Goal: Information Seeking & Learning: Learn about a topic

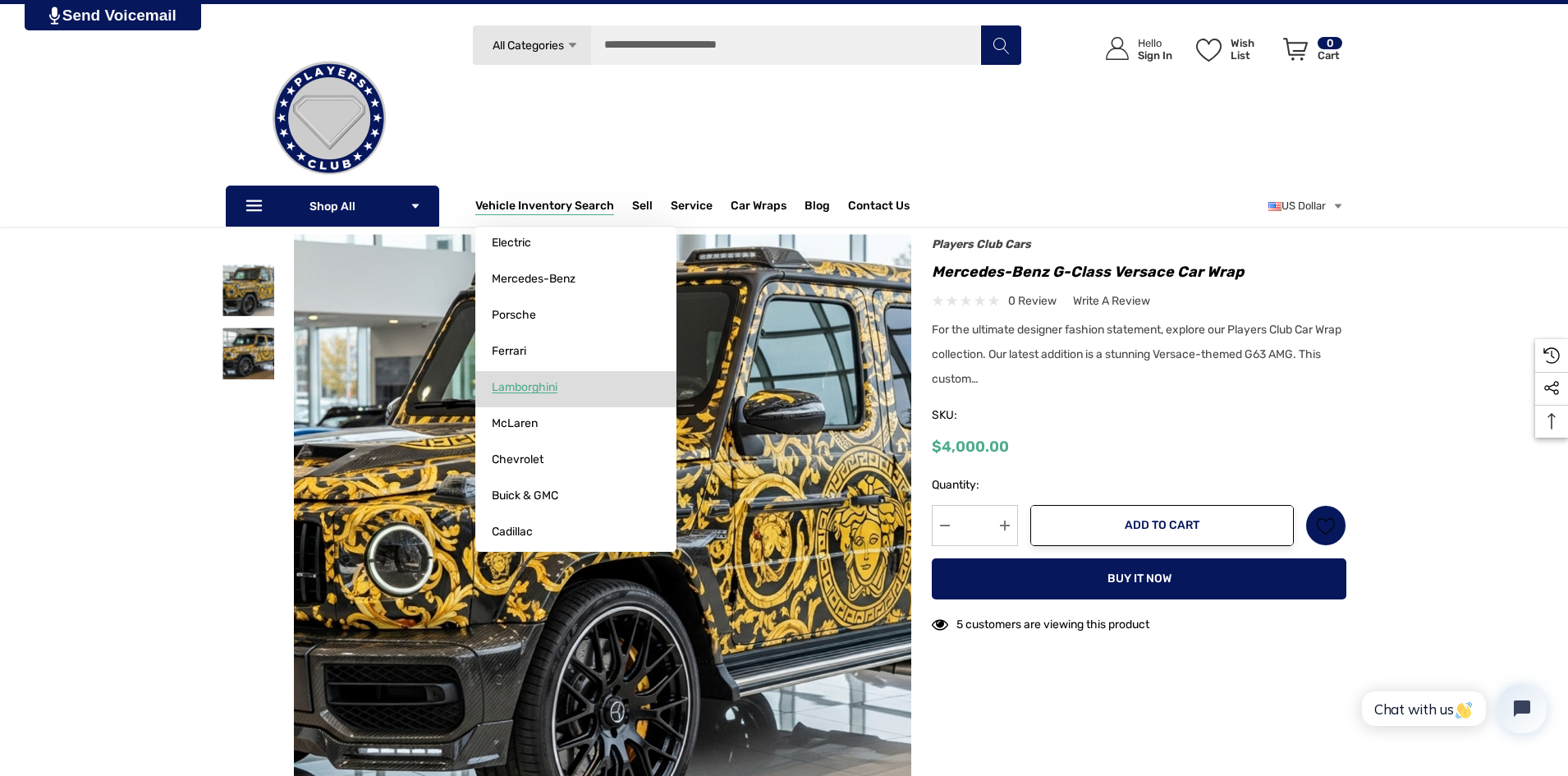
click at [533, 377] on link "Lamborghini" at bounding box center [576, 388] width 201 height 33
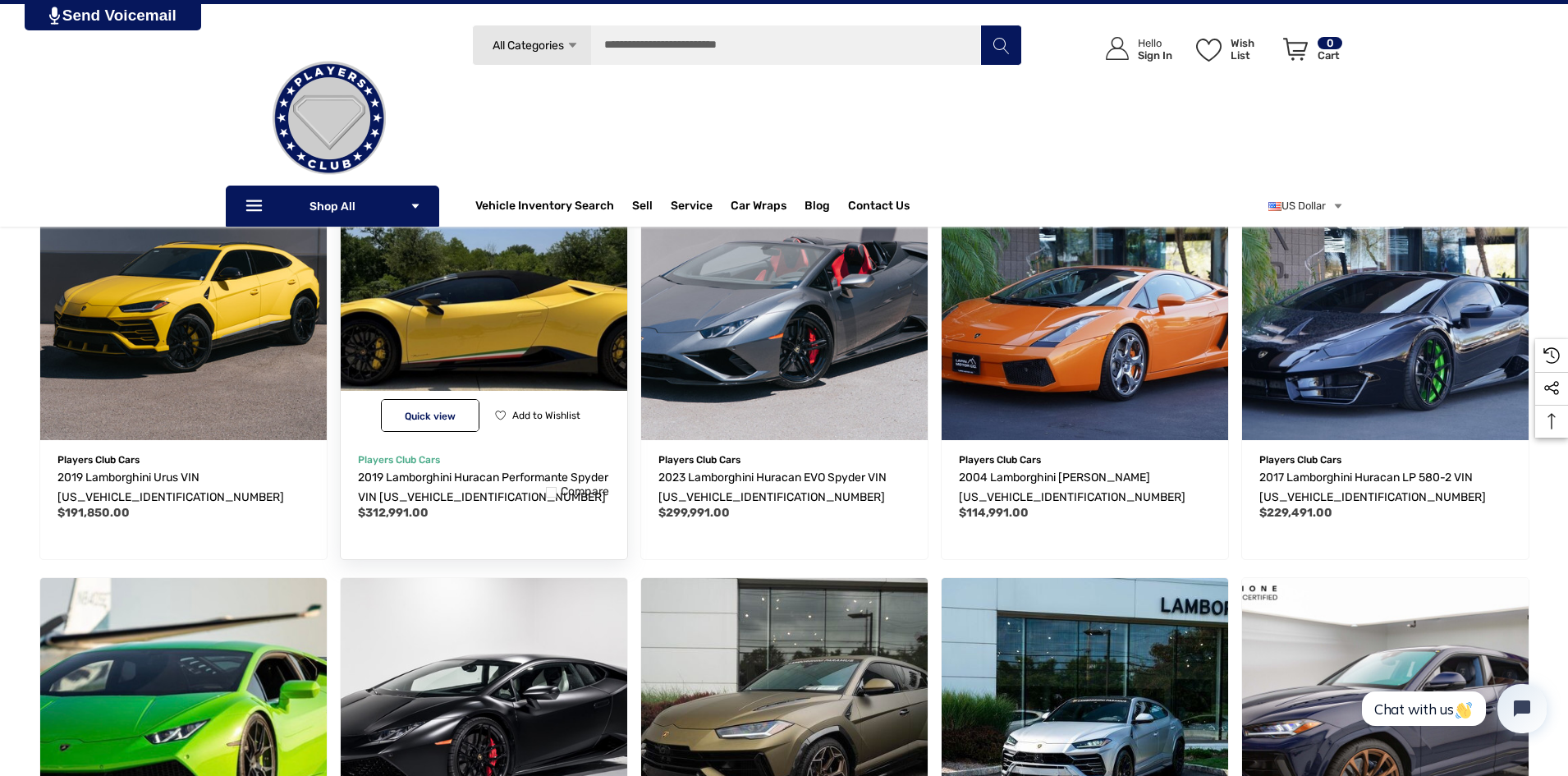
scroll to position [328, 0]
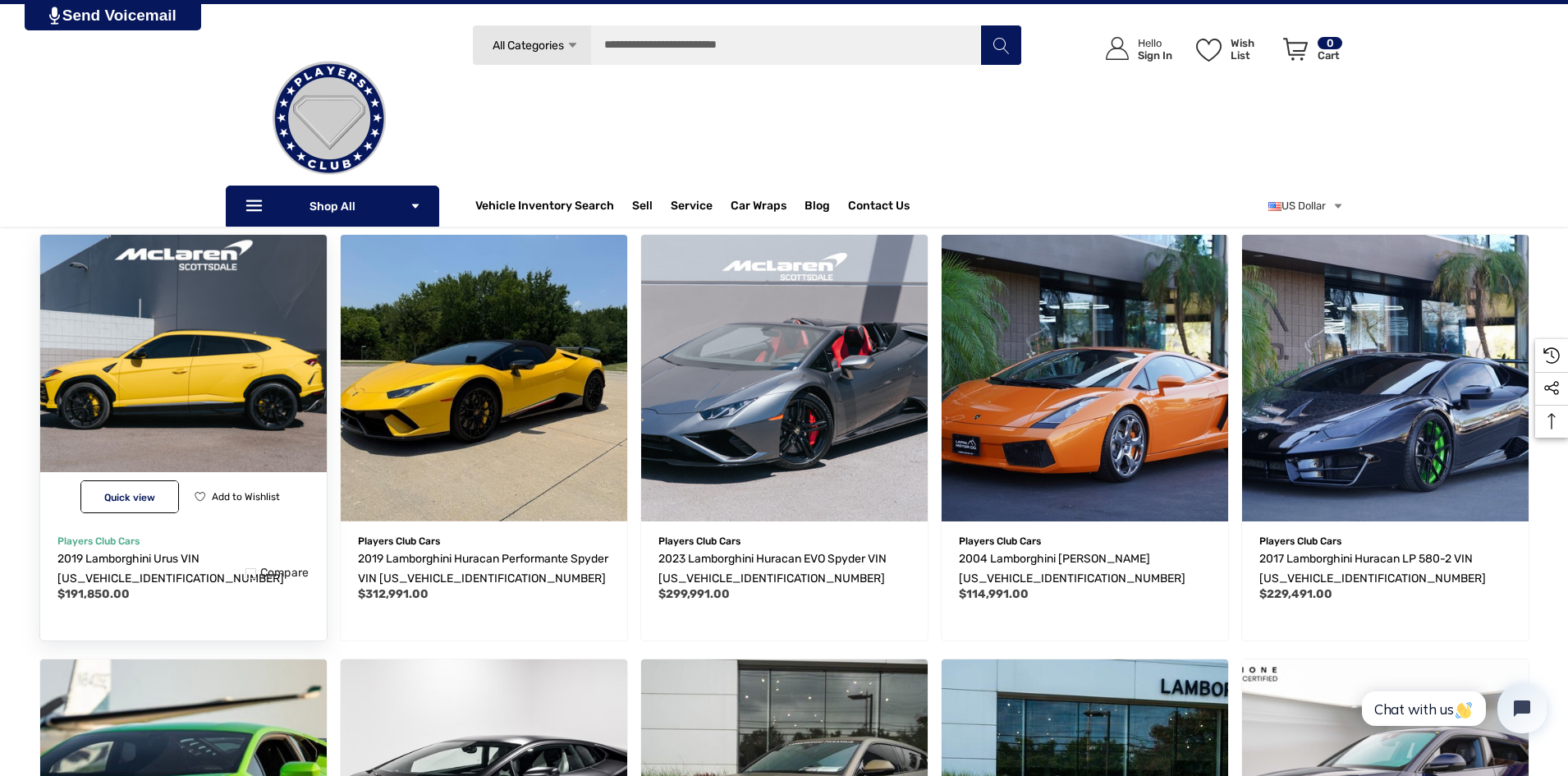
click at [242, 366] on img "2019 Lamborghini Urus VIN ZPBUA1ZL8KLA03403,$191,850.00\a" at bounding box center [183, 377] width 316 height 316
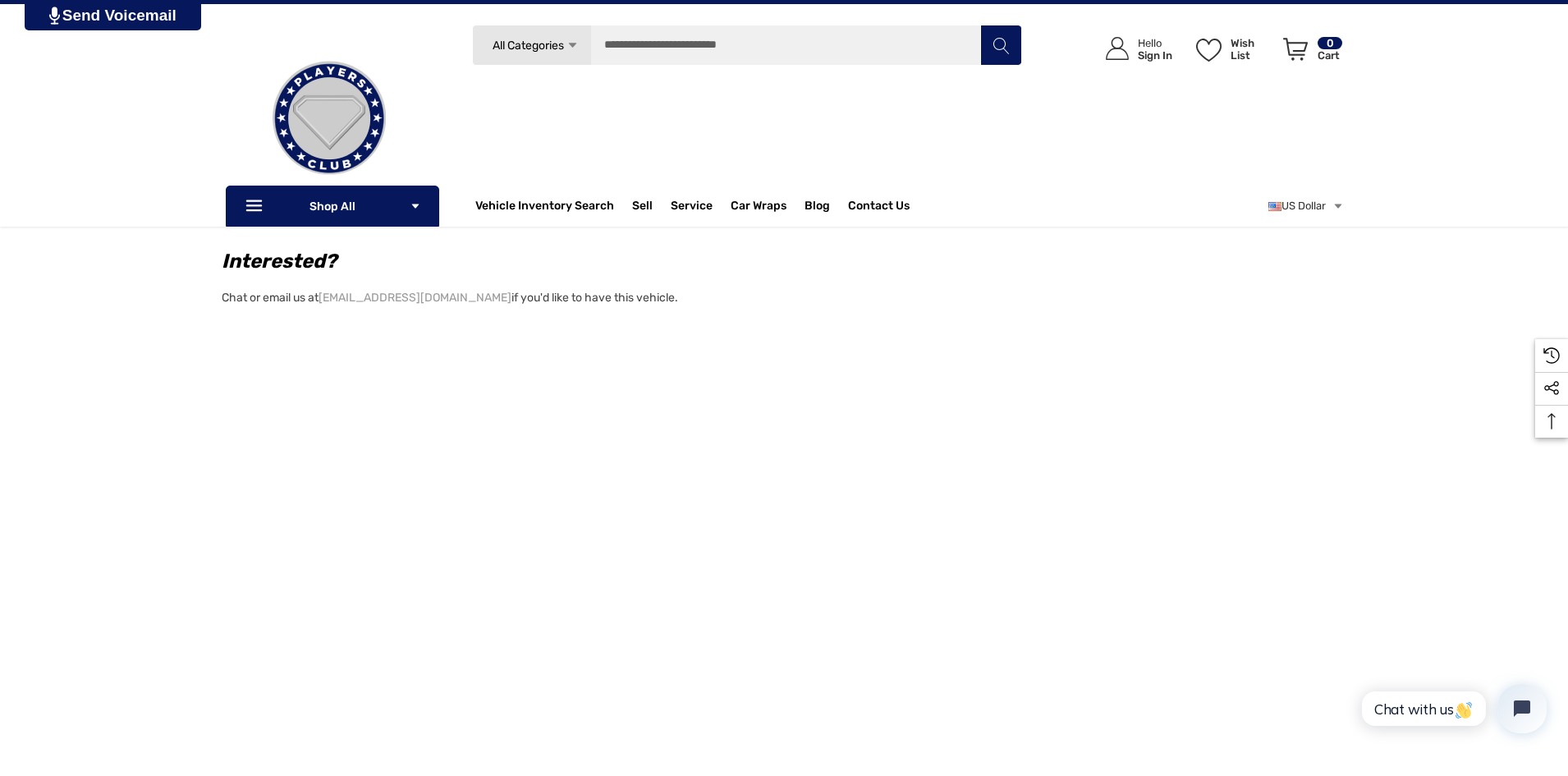
scroll to position [985, 0]
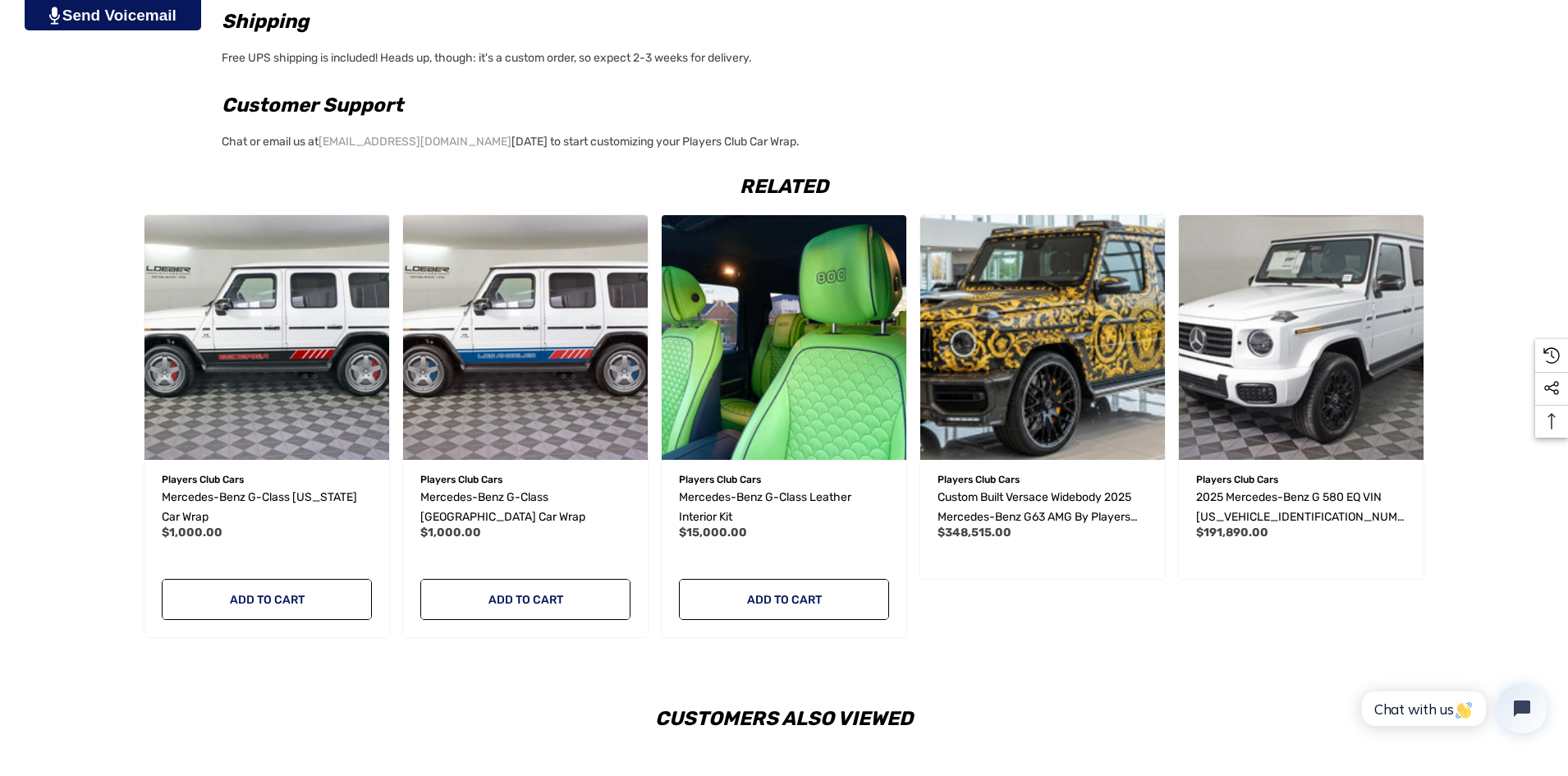
scroll to position [1478, 0]
